Goal: Information Seeking & Learning: Learn about a topic

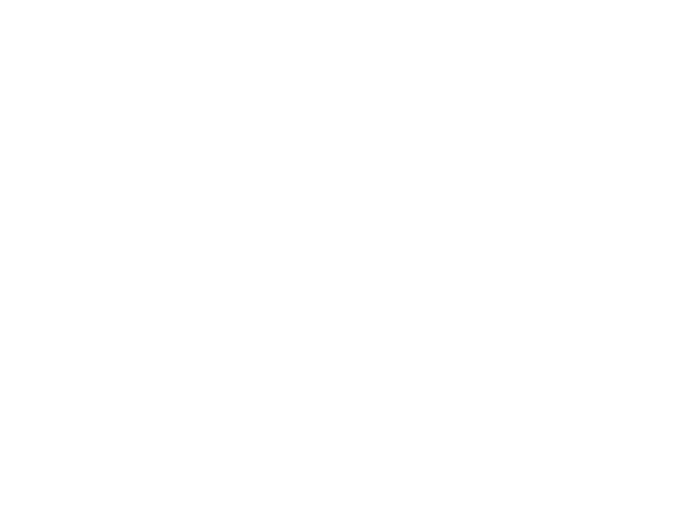
scroll to position [1554, 0]
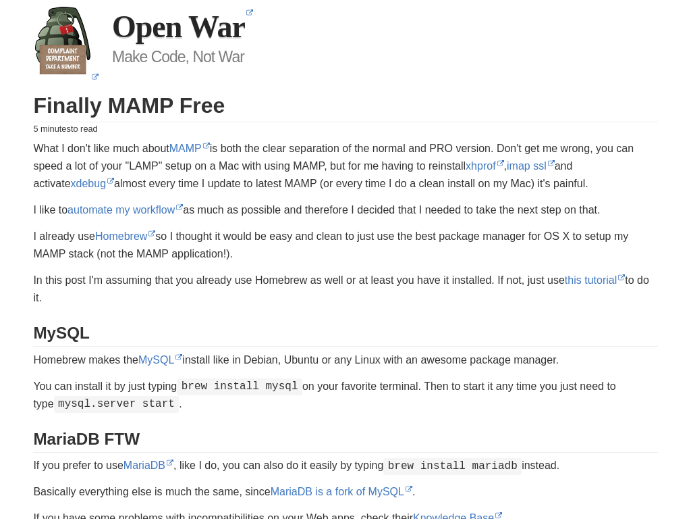
scroll to position [2868, 0]
